Goal: Find specific page/section: Find specific page/section

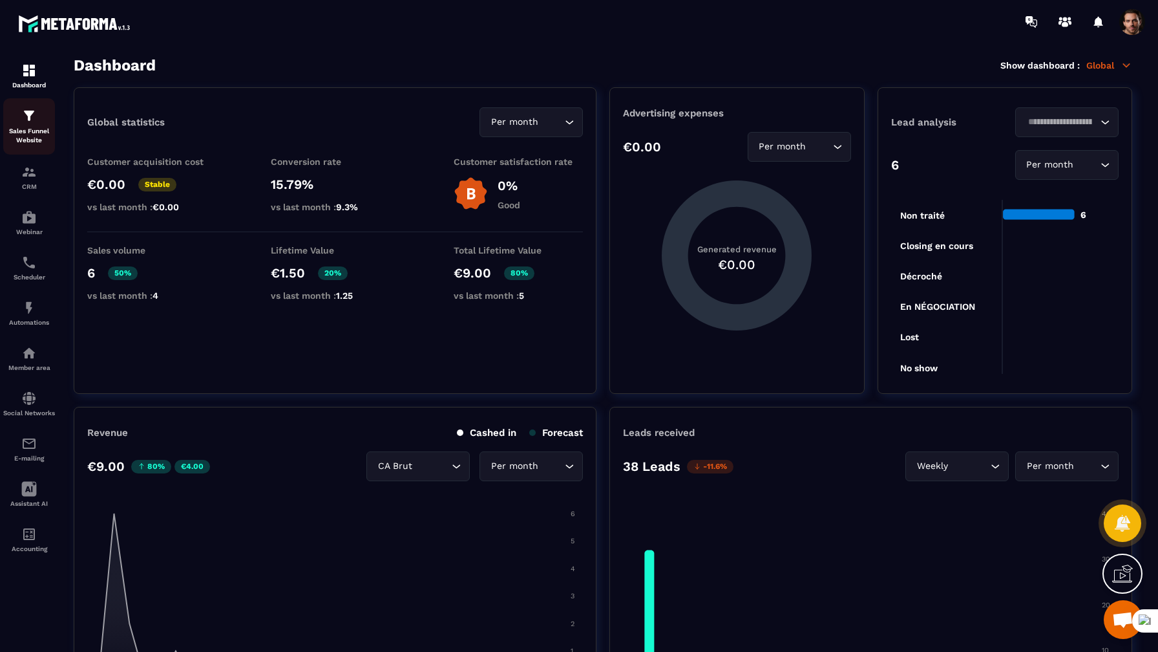
click at [28, 138] on p "Sales Funnel Website" at bounding box center [29, 136] width 52 height 18
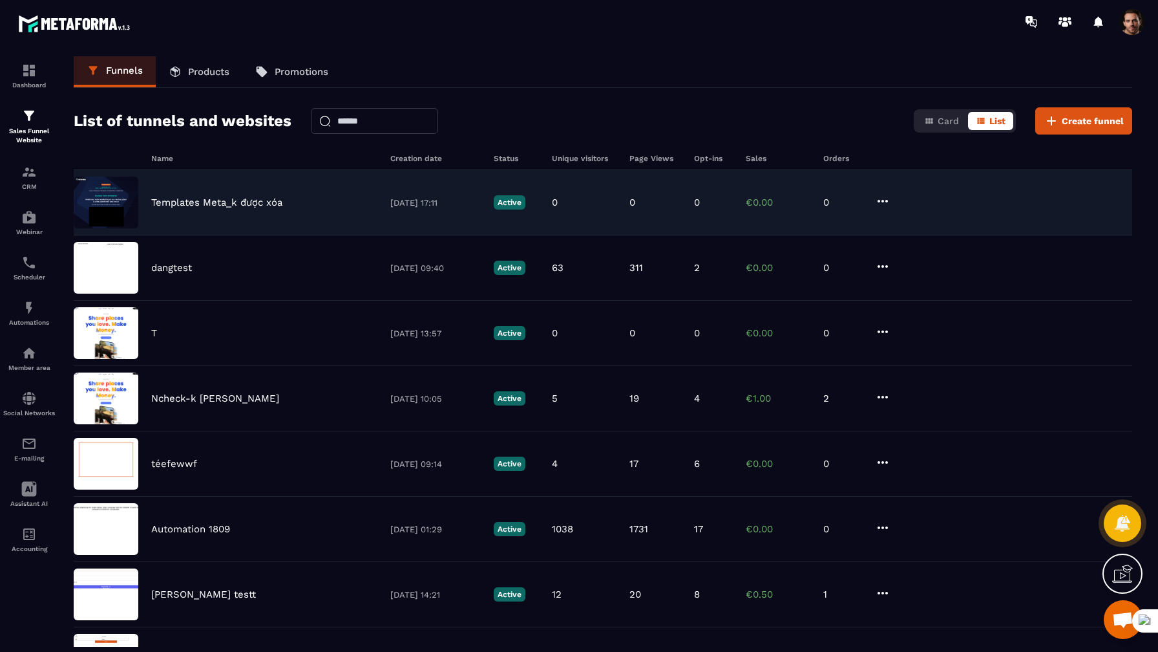
click at [258, 184] on div "Templates Meta_k được xóa [DATE] 17:11 Active 0 0 0 €0.00 0" at bounding box center [603, 202] width 1059 height 65
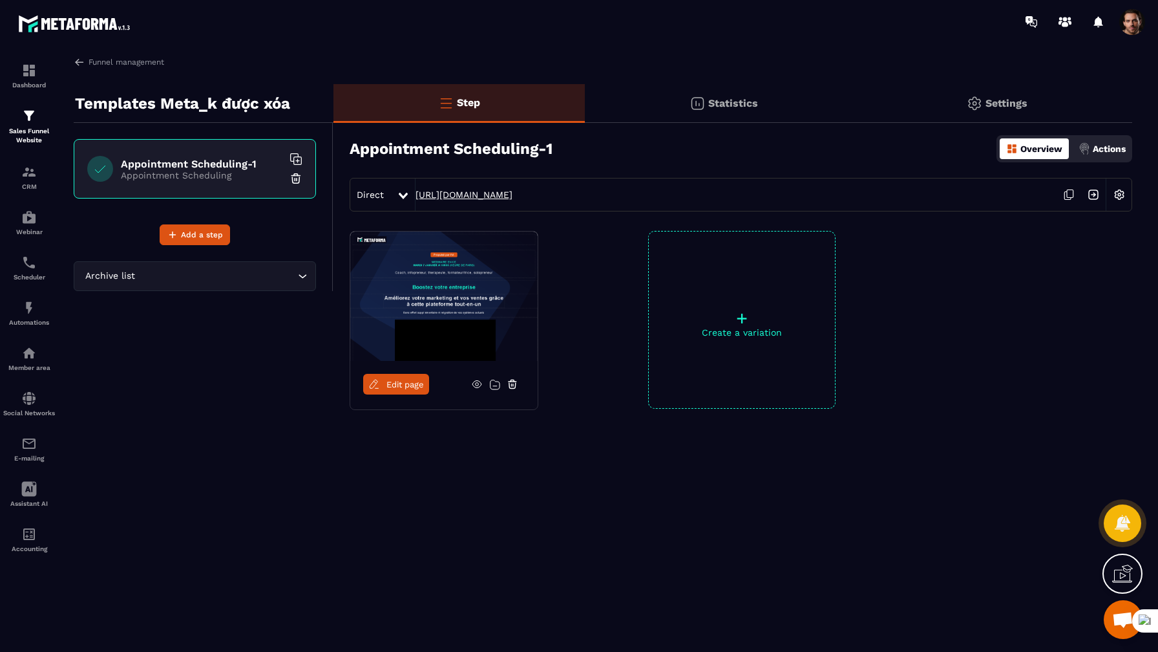
click at [513, 195] on link "[URL][DOMAIN_NAME]" at bounding box center [464, 194] width 97 height 10
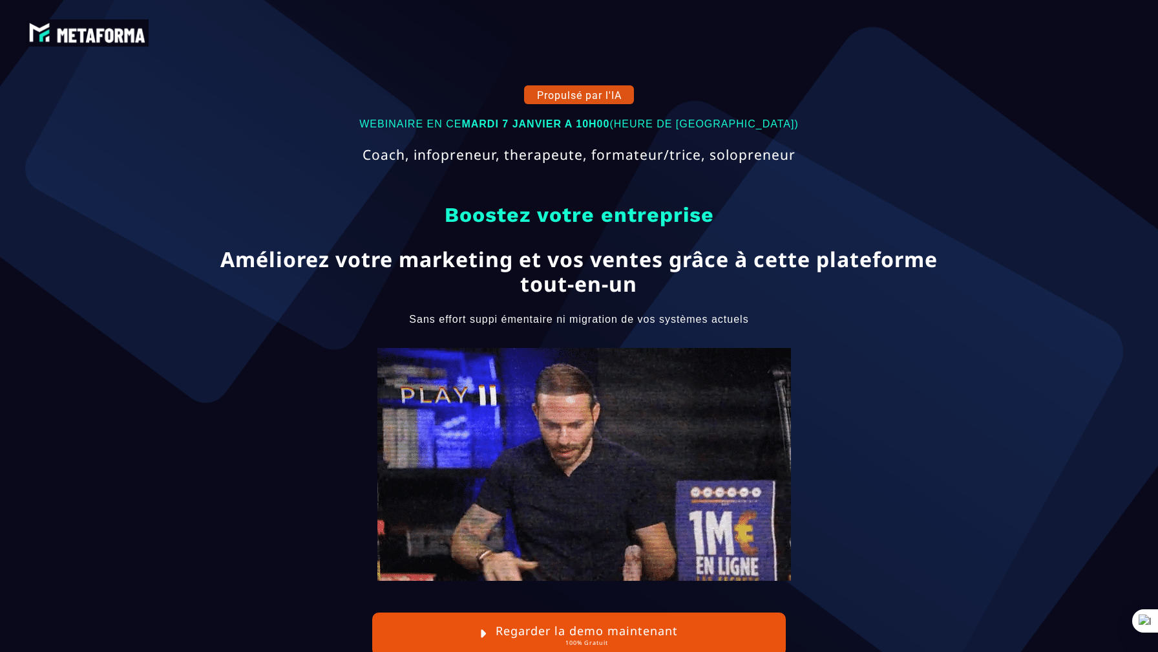
scroll to position [55, 0]
